Goal: Information Seeking & Learning: Learn about a topic

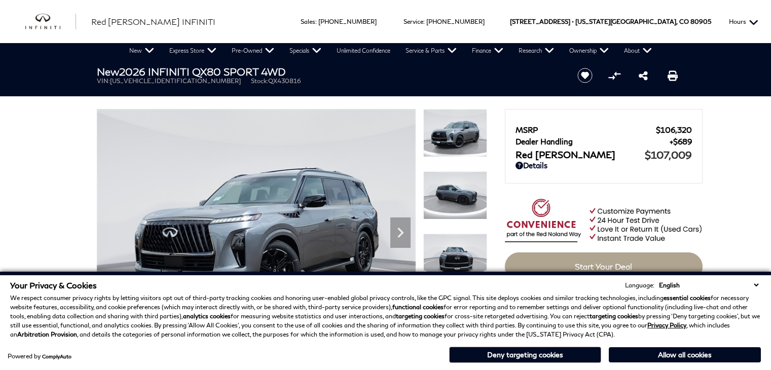
click at [758, 11] on button "Hours" at bounding box center [744, 21] width 40 height 43
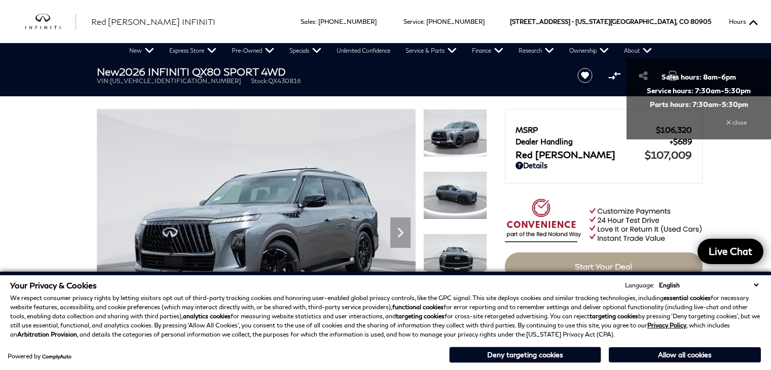
click at [758, 12] on button "Hours" at bounding box center [744, 21] width 40 height 43
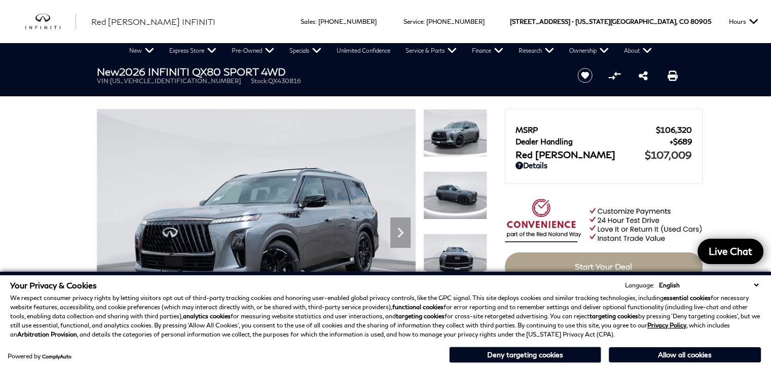
click at [284, 63] on div "New 2026 INFINITI QX80 SPORT 4WD VIN: JN8AZ3DB9T9430816 Stock: QX430816" at bounding box center [325, 75] width 487 height 34
click at [233, 205] on img at bounding box center [256, 228] width 319 height 239
click at [212, 309] on p "We respect consumer privacy rights by letting visitors opt out of third-party t…" at bounding box center [385, 316] width 751 height 46
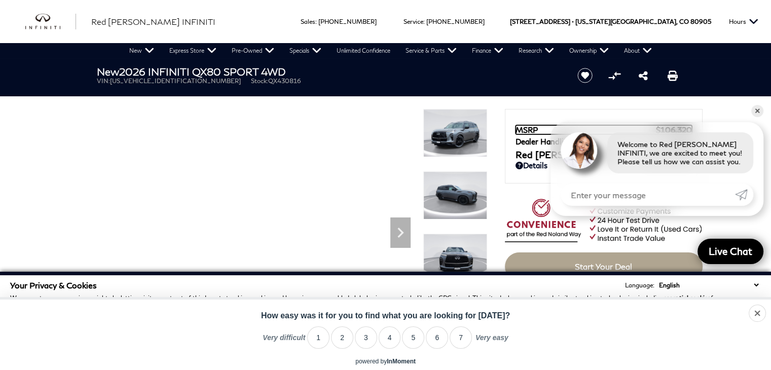
click at [523, 126] on span "MSRP" at bounding box center [585, 129] width 140 height 9
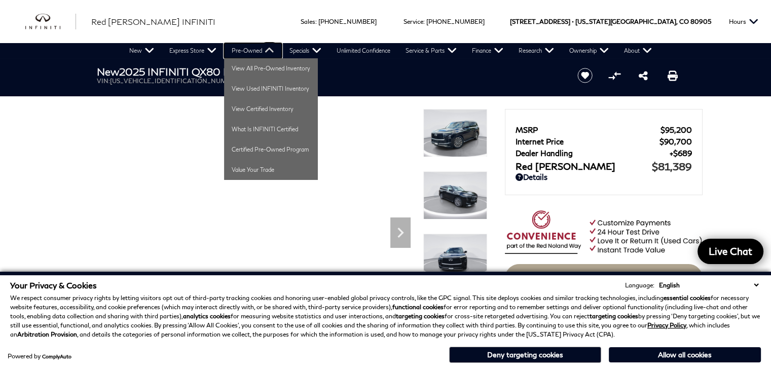
click at [272, 48] on link "Pre-Owned" at bounding box center [253, 50] width 58 height 15
click at [307, 151] on link "Certified Pre-Owned Program" at bounding box center [271, 149] width 94 height 20
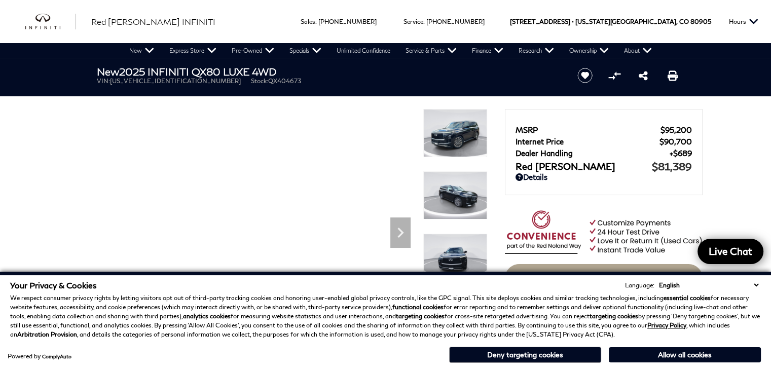
click at [277, 335] on p "We respect consumer privacy rights by letting visitors opt out of third-party t…" at bounding box center [385, 316] width 751 height 46
